Goal: Check status

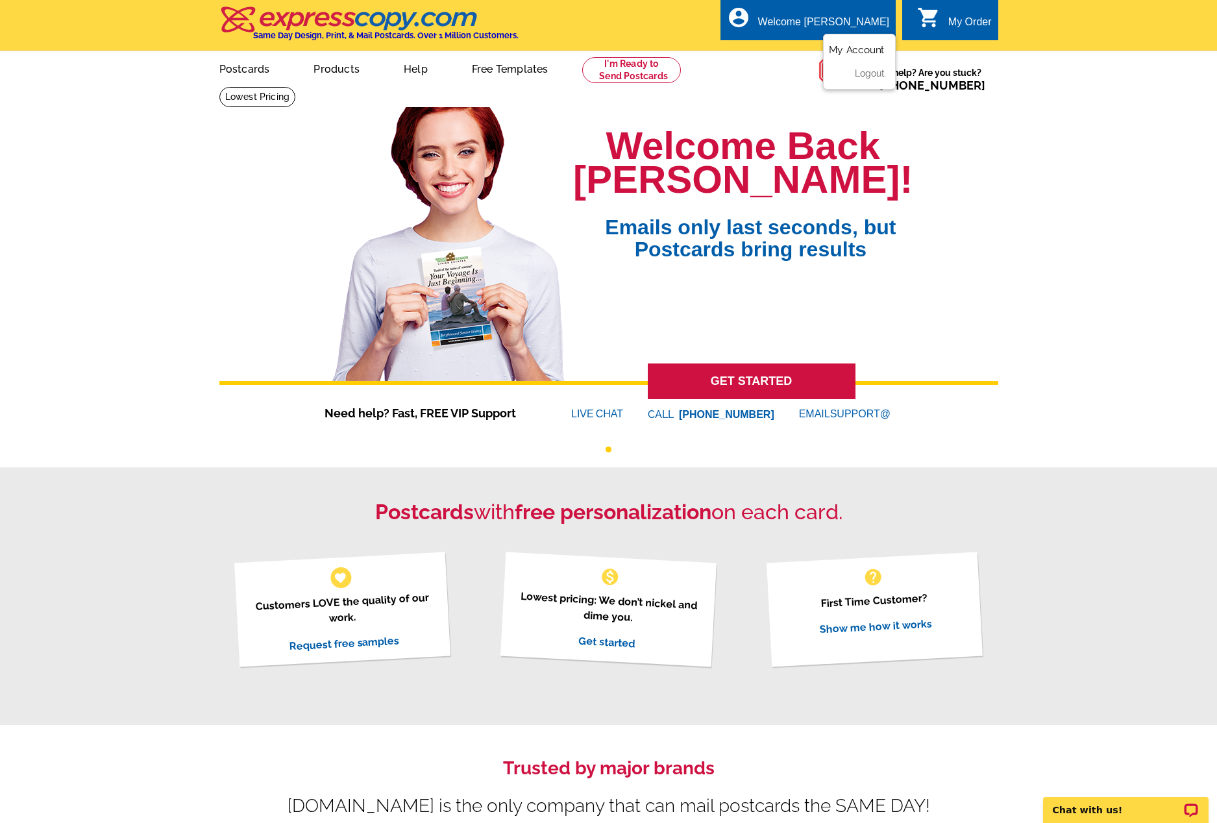
click at [847, 48] on link "My Account" at bounding box center [857, 50] width 56 height 12
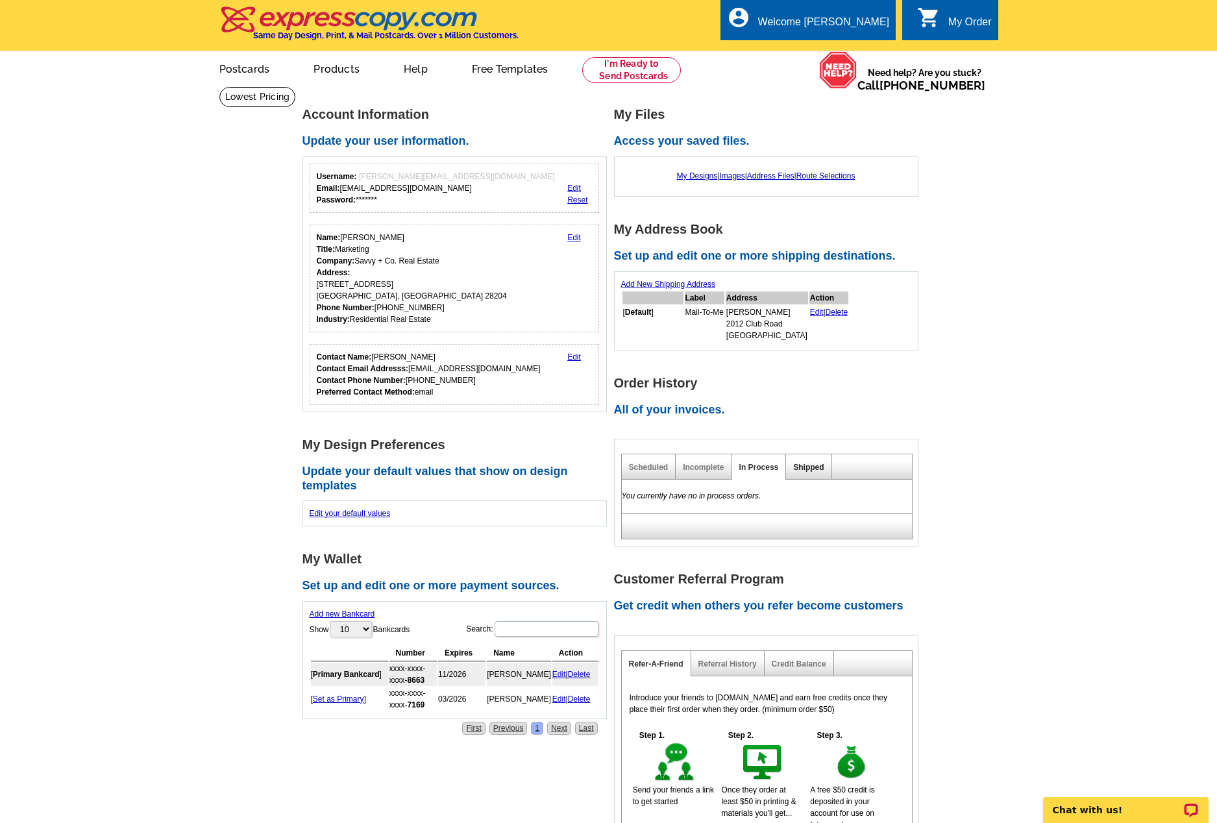
click at [806, 471] on link "Shipped" at bounding box center [808, 467] width 31 height 9
